Goal: Information Seeking & Learning: Learn about a topic

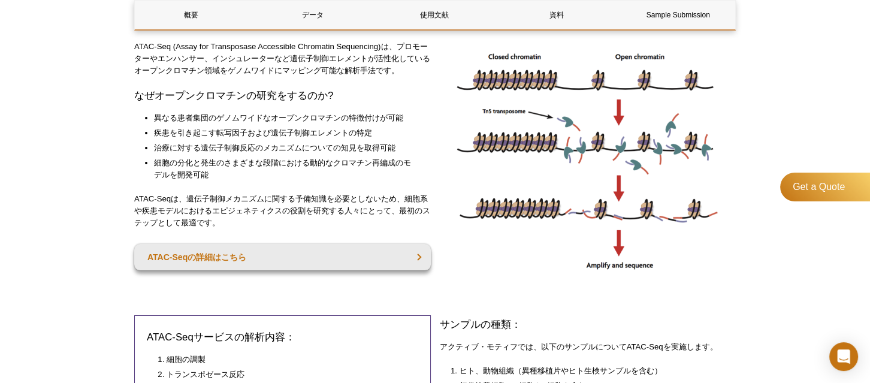
click at [792, 281] on div "Get a Quote" at bounding box center [825, 232] width 90 height 120
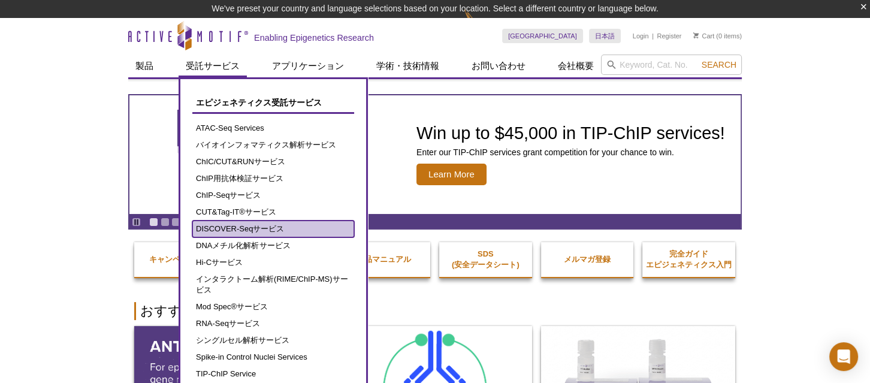
click at [274, 225] on link "DISCOVER-Seqサービス" at bounding box center [273, 228] width 162 height 17
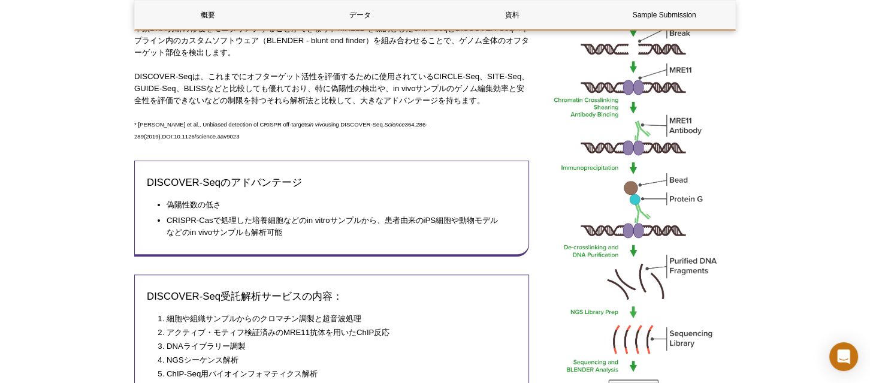
scroll to position [217, 0]
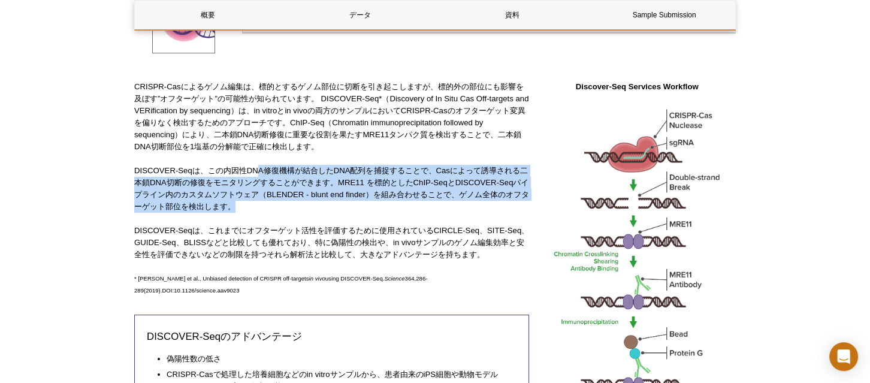
drag, startPoint x: 259, startPoint y: 167, endPoint x: 277, endPoint y: 210, distance: 46.2
click at [277, 210] on p "DISCOVER-Seqは、この内因性DNA修復機構が結合したDNA配列を捕捉することで、Casによって誘導される二本鎖DNA切断の修復をモニタリングすること…" at bounding box center [331, 189] width 395 height 48
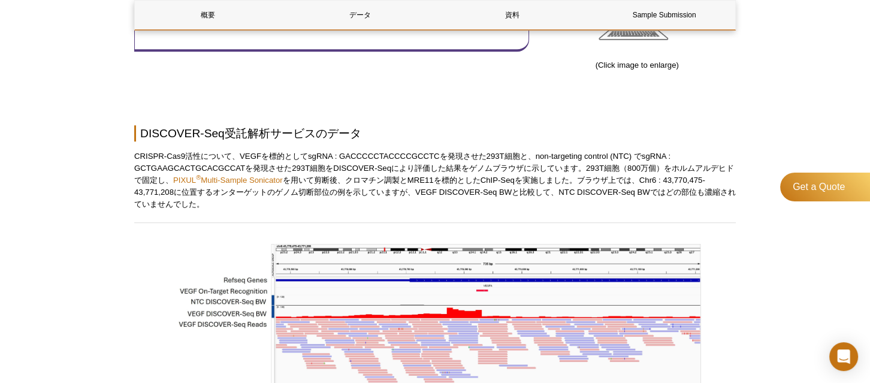
scroll to position [816, 0]
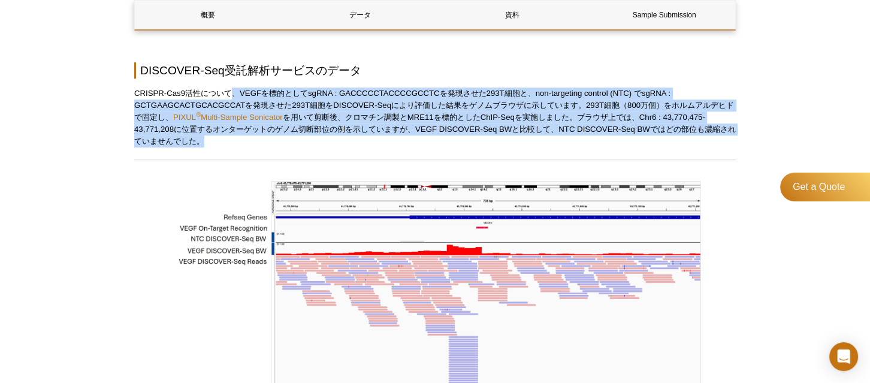
drag, startPoint x: 234, startPoint y: 94, endPoint x: 273, endPoint y: 142, distance: 62.1
click at [273, 142] on p "CRISPR-Cas9活性について、VEGFを標的としてsgRNA : GACCCCCTACCCCGCCTCを発現させた293T細胞と、non-targeti…" at bounding box center [434, 117] width 601 height 60
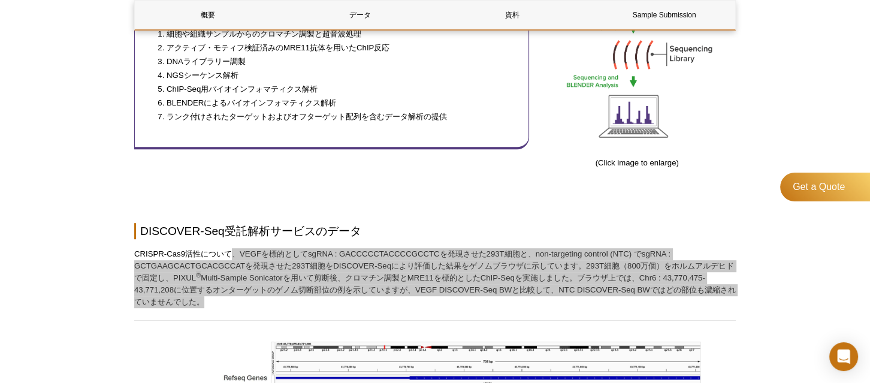
scroll to position [653, 0]
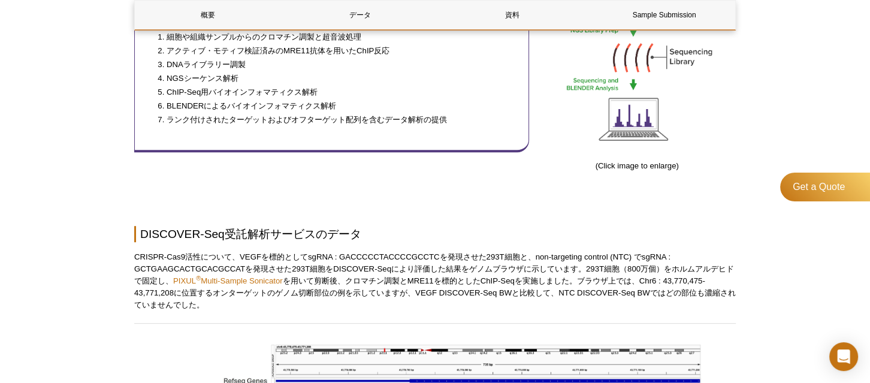
drag, startPoint x: 242, startPoint y: 229, endPoint x: 234, endPoint y: 233, distance: 8.8
click at [242, 229] on h2 "DISCOVER-Seq受託解析サービスのデータ" at bounding box center [434, 234] width 601 height 16
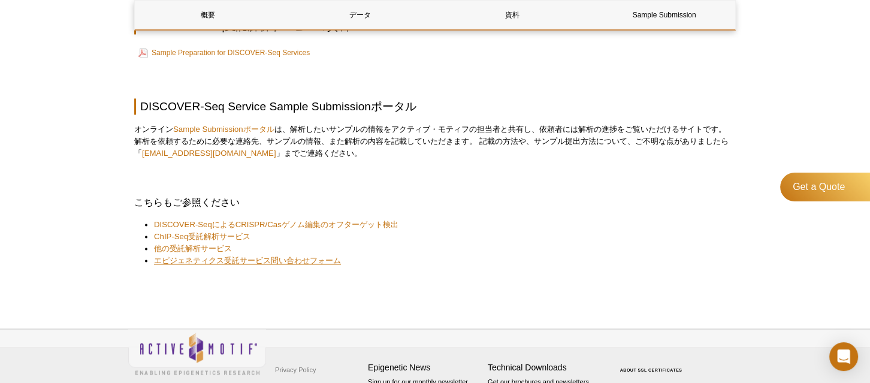
scroll to position [1962, 0]
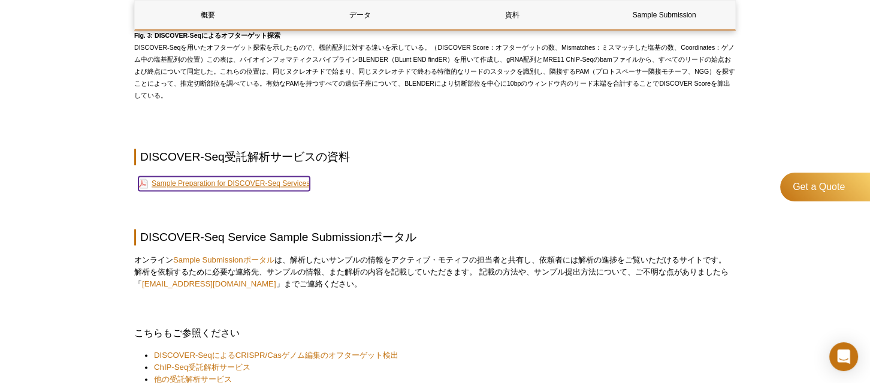
click at [244, 176] on link "Sample Preparation for DISCOVER-Seq Services" at bounding box center [223, 183] width 171 height 14
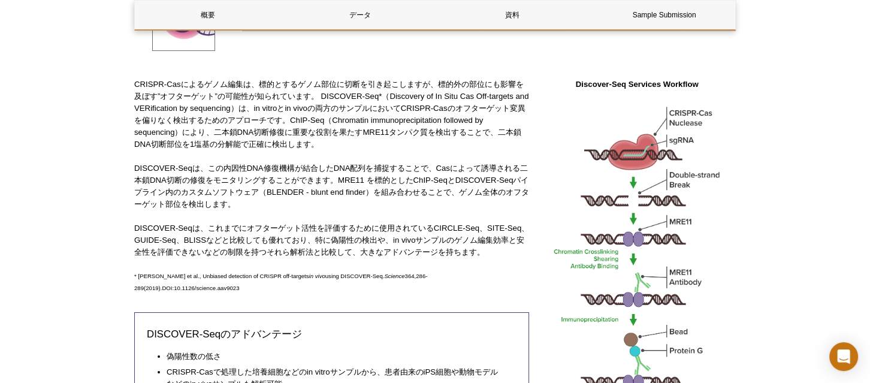
scroll to position [165, 0]
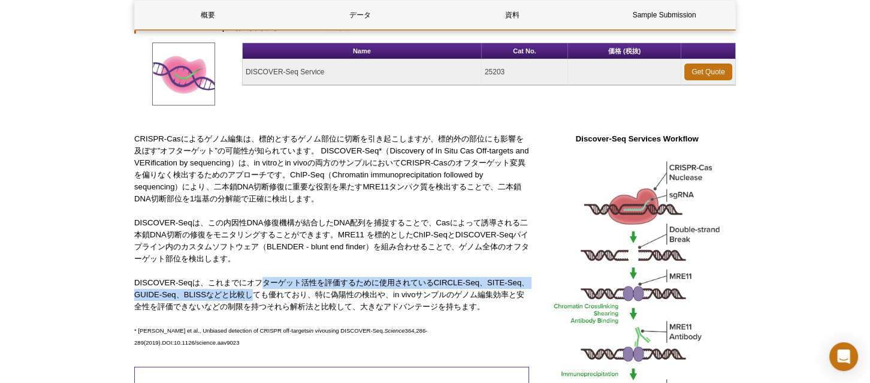
drag, startPoint x: 265, startPoint y: 278, endPoint x: 275, endPoint y: 292, distance: 17.3
click at [275, 292] on p "DISCOVER-Seqは、これまでにオフターゲット活性を評価するために使用されているCIRCLE-Seq、SITE-Seq、GUIDE-Seq、BLISSな…" at bounding box center [331, 295] width 395 height 36
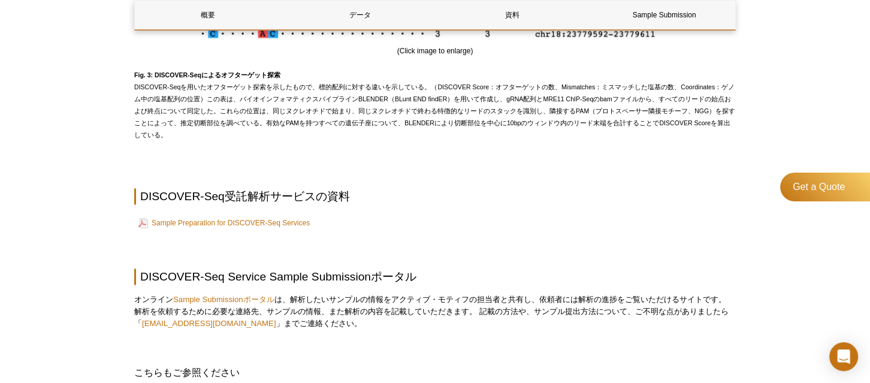
scroll to position [1907, 0]
